Goal: Task Accomplishment & Management: Use online tool/utility

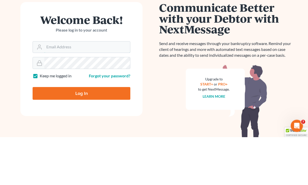
type input "[PERSON_NAME][EMAIL_ADDRESS][DOMAIN_NAME]"
click at [81, 135] on input "Log In" at bounding box center [82, 141] width 98 height 13
type input "Thinking..."
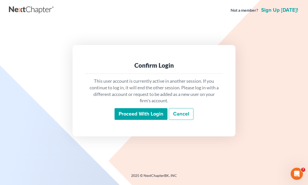
click at [154, 120] on input "Proceed with login" at bounding box center [141, 114] width 53 height 12
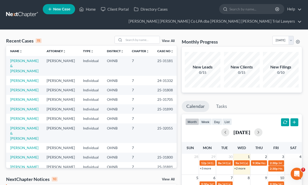
click at [25, 111] on link "[PERSON_NAME]" at bounding box center [24, 109] width 28 height 4
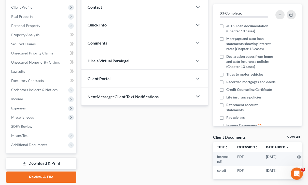
scroll to position [78, 0]
click at [47, 28] on span "Personal Property" at bounding box center [41, 25] width 69 height 9
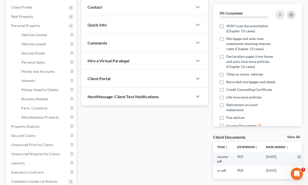
click at [49, 73] on span "Money and Accounts" at bounding box center [37, 71] width 33 height 4
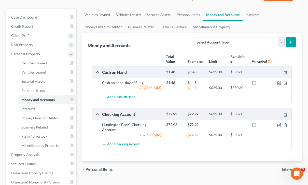
scroll to position [49, 0]
click at [35, 112] on link "Interests" at bounding box center [46, 108] width 59 height 9
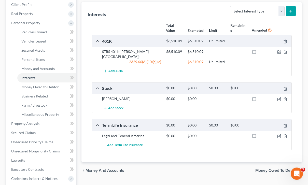
scroll to position [84, 0]
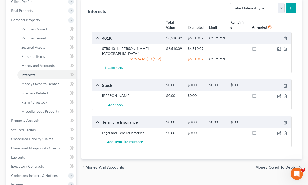
click at [38, 122] on link "Property Analysis" at bounding box center [41, 120] width 69 height 9
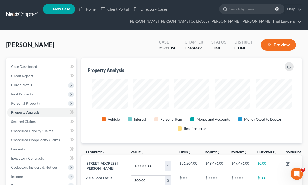
click at [24, 17] on link at bounding box center [22, 14] width 33 height 9
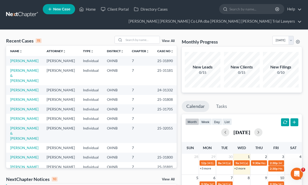
click at [35, 111] on link "Mehlow, Annalou" at bounding box center [24, 109] width 28 height 4
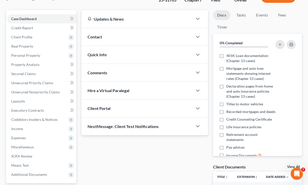
scroll to position [53, 0]
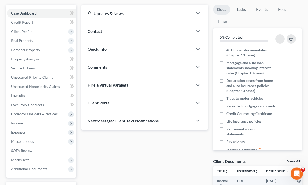
click at [32, 160] on span "Means Test" at bounding box center [41, 160] width 69 height 9
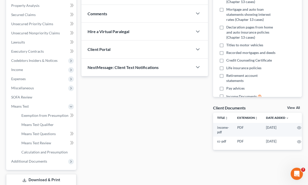
click at [47, 128] on link "Means Test Qualifier" at bounding box center [46, 124] width 59 height 9
